Goal: Task Accomplishment & Management: Use online tool/utility

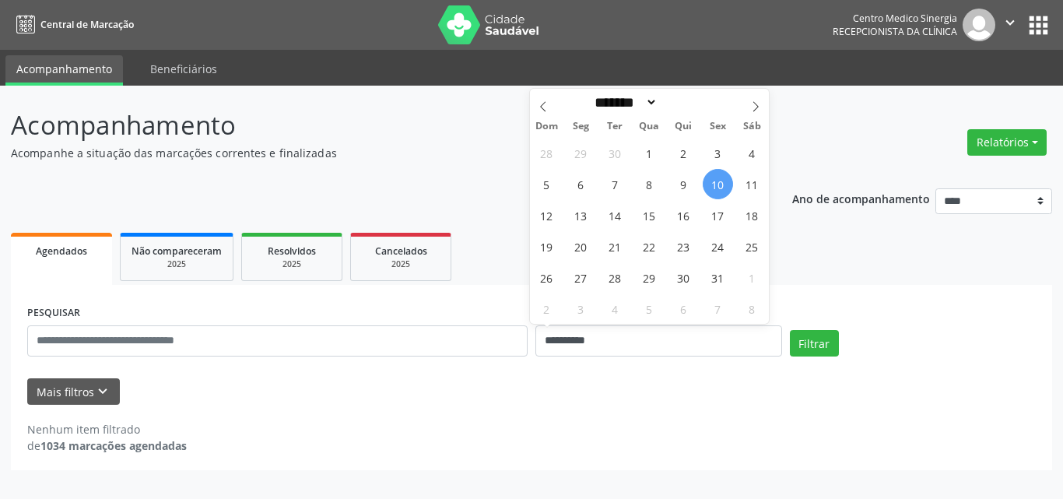
select select "*"
click at [657, 335] on input "**********" at bounding box center [658, 340] width 247 height 31
click at [586, 213] on span "13" at bounding box center [581, 215] width 30 height 30
type input "**********"
click at [586, 214] on span "13" at bounding box center [581, 215] width 30 height 30
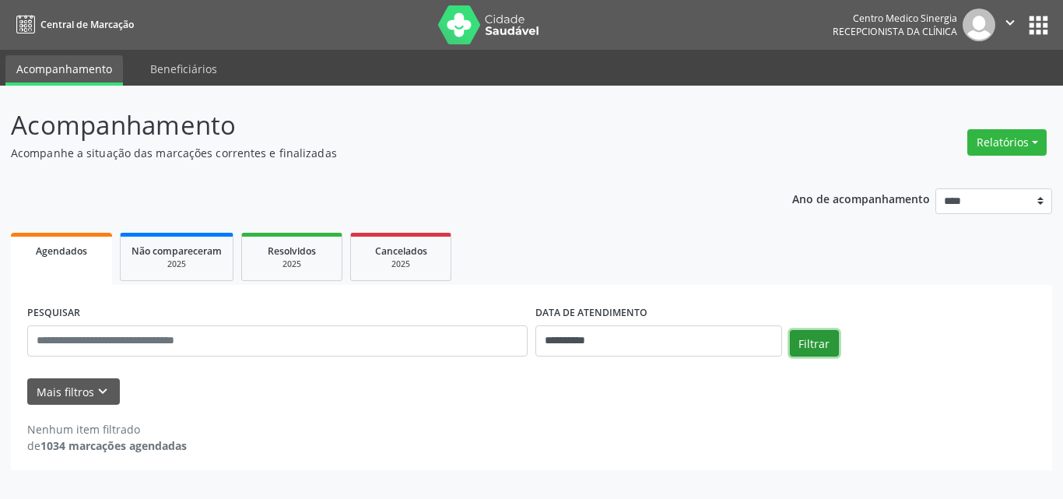
click at [829, 346] on button "Filtrar" at bounding box center [814, 343] width 49 height 26
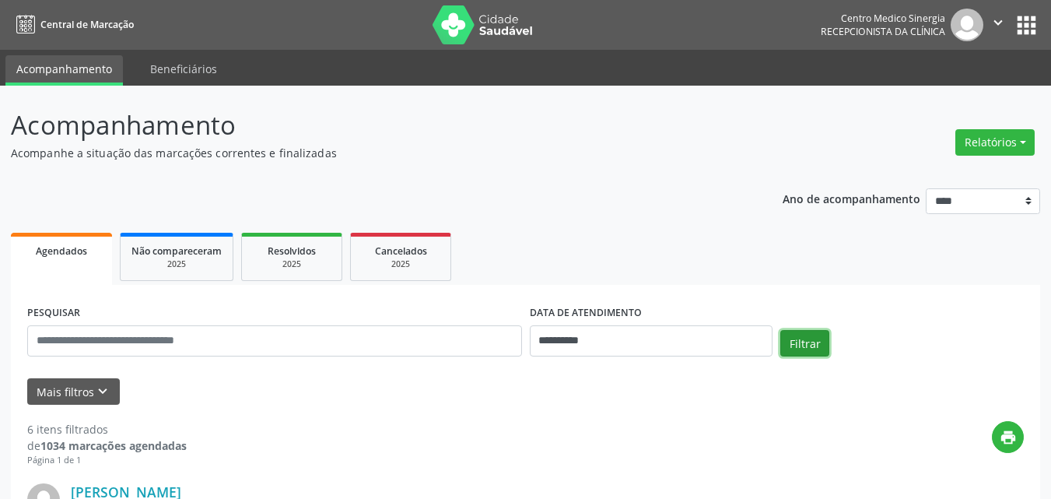
click at [798, 338] on button "Filtrar" at bounding box center [805, 343] width 49 height 26
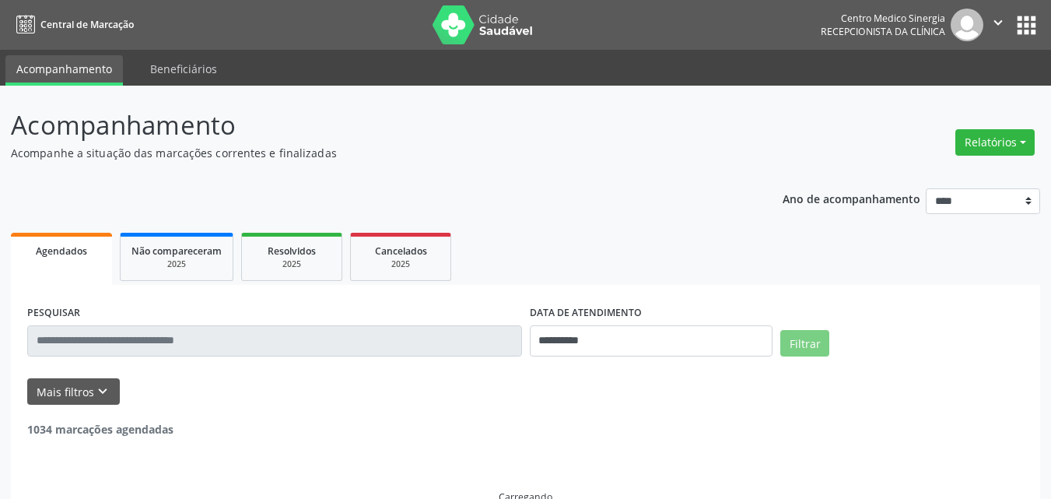
click at [798, 338] on button "Filtrar" at bounding box center [805, 343] width 49 height 26
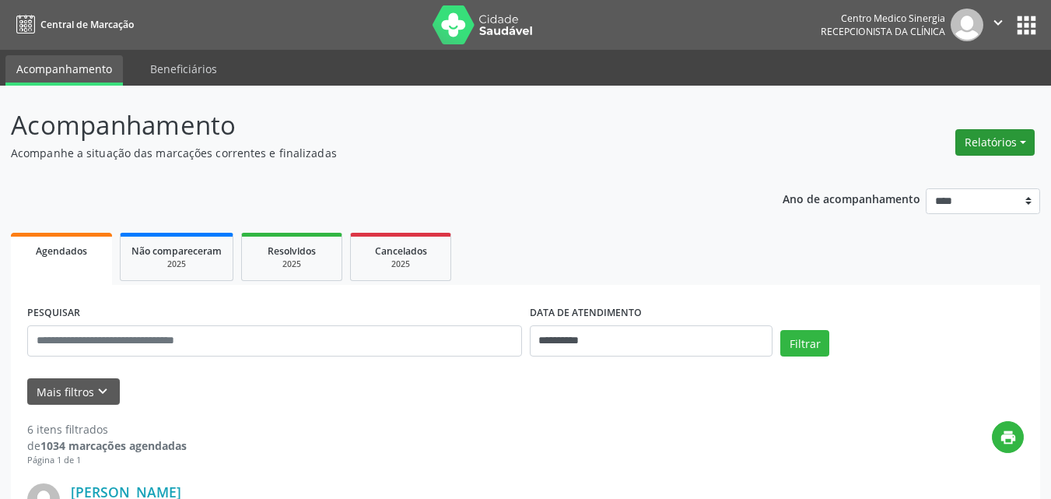
click at [1003, 143] on button "Relatórios" at bounding box center [995, 142] width 79 height 26
click at [1009, 436] on icon "print" at bounding box center [1008, 437] width 17 height 17
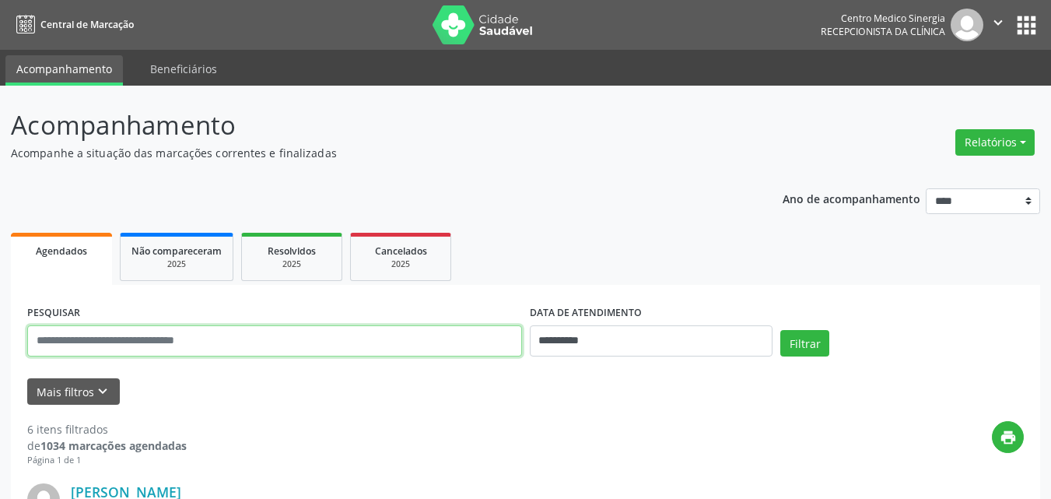
drag, startPoint x: 286, startPoint y: 342, endPoint x: 289, endPoint y: 351, distance: 9.1
click at [289, 351] on input "text" at bounding box center [274, 340] width 495 height 31
